Goal: Transaction & Acquisition: Purchase product/service

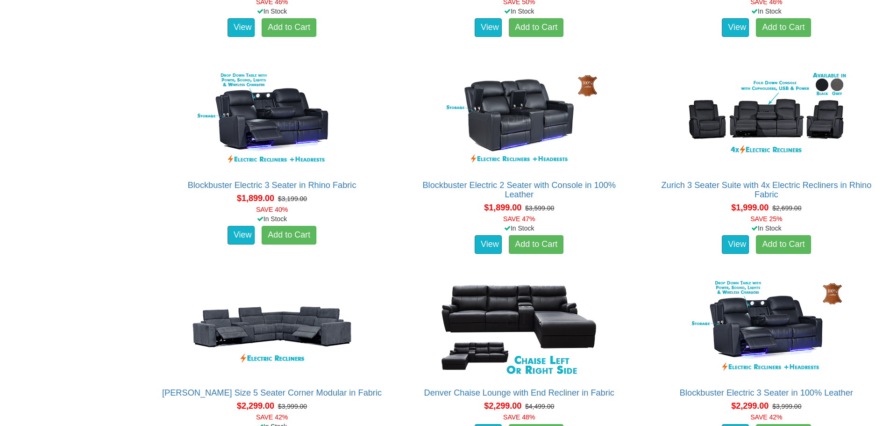
scroll to position [794, 0]
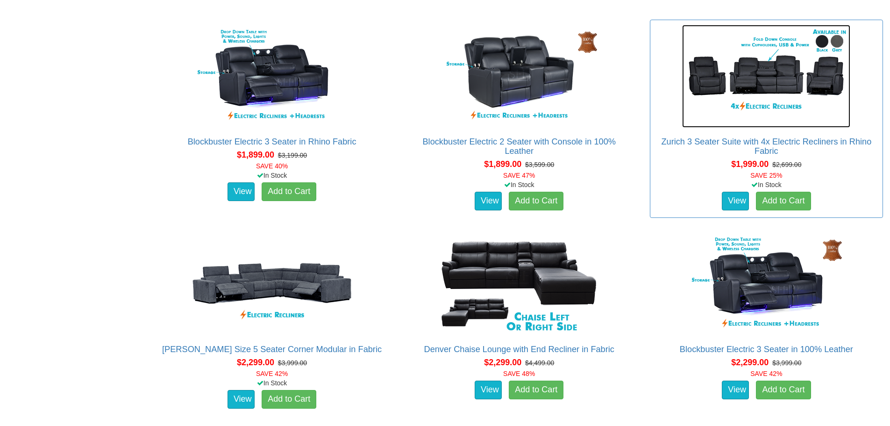
click at [754, 81] on img at bounding box center [766, 76] width 168 height 103
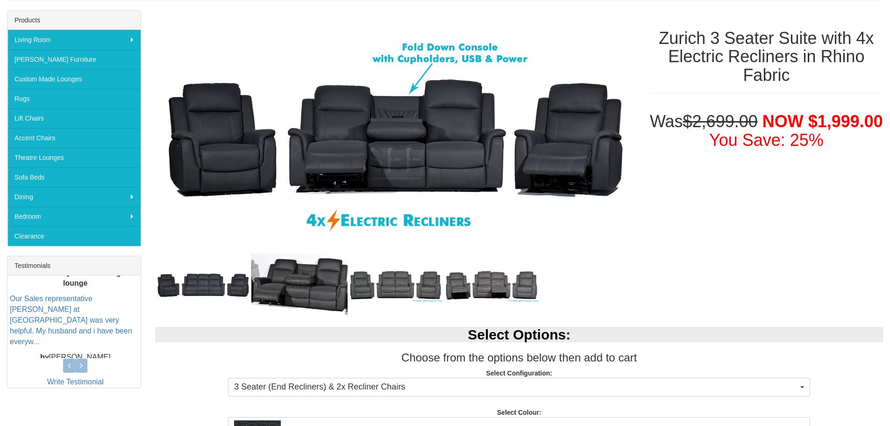
scroll to position [140, 0]
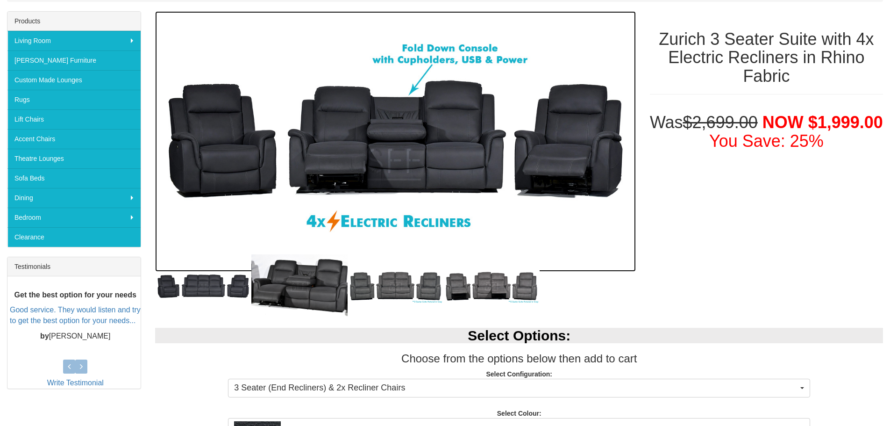
click at [217, 147] on img at bounding box center [395, 141] width 480 height 260
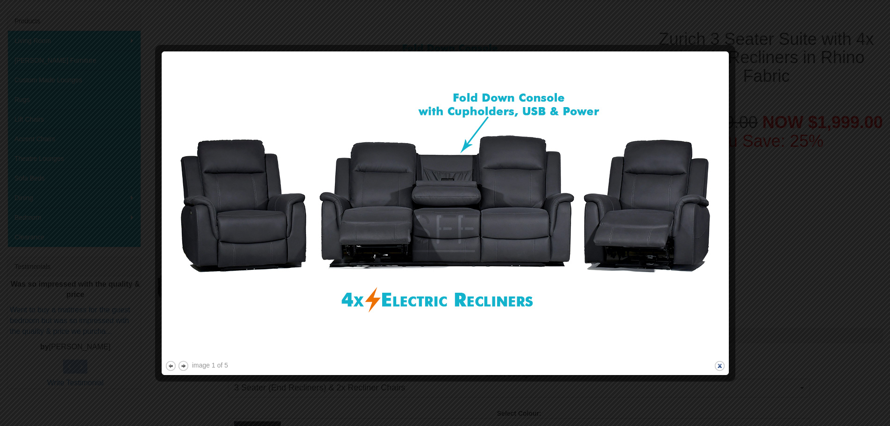
click at [720, 365] on button "close" at bounding box center [720, 366] width 12 height 12
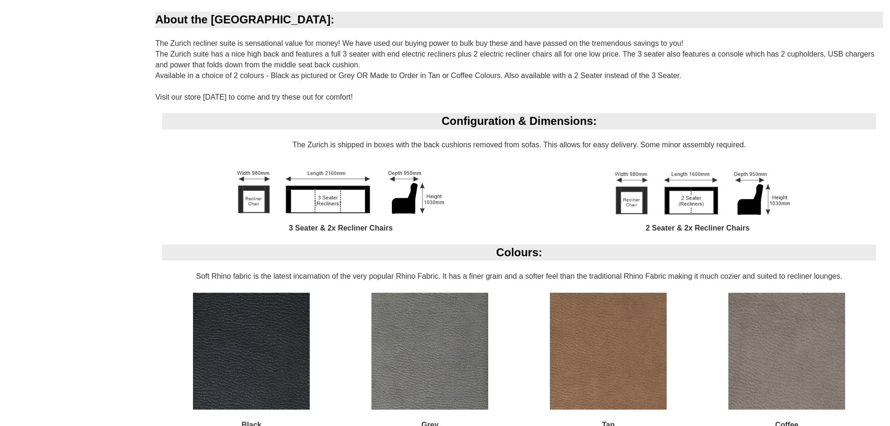
scroll to position [701, 0]
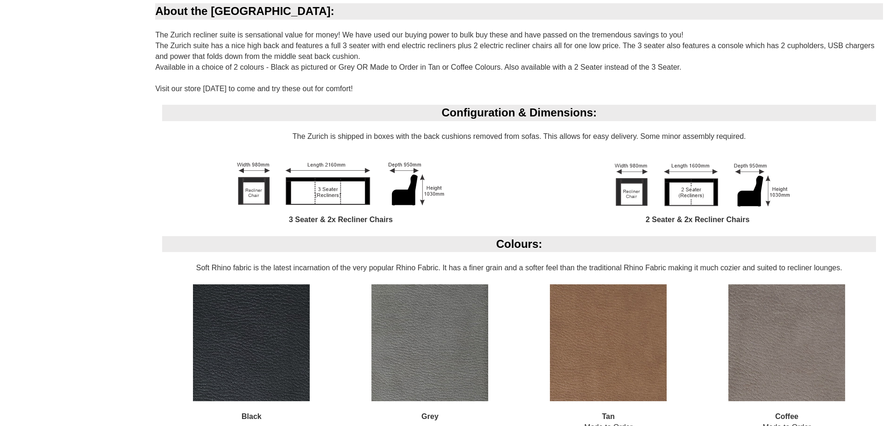
drag, startPoint x: 533, startPoint y: 240, endPoint x: 557, endPoint y: 252, distance: 27.0
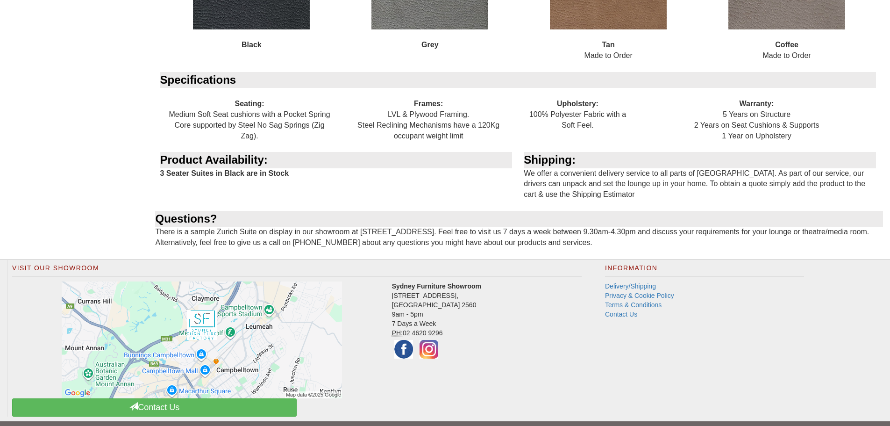
scroll to position [1103, 0]
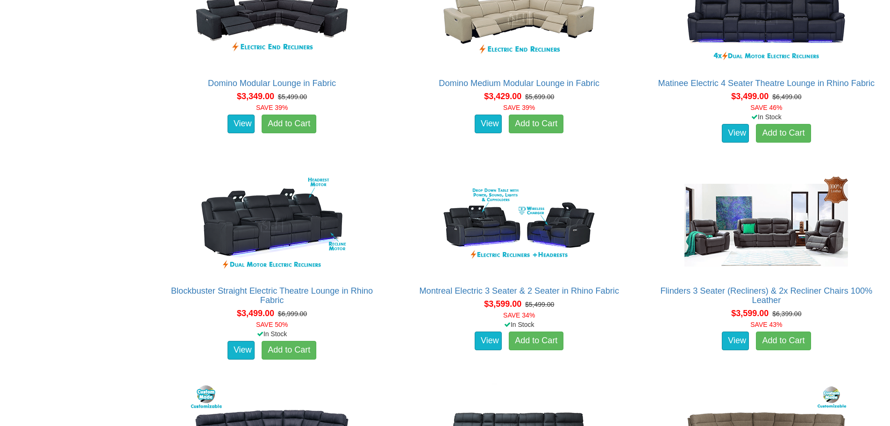
scroll to position [2103, 0]
